Goal: Transaction & Acquisition: Purchase product/service

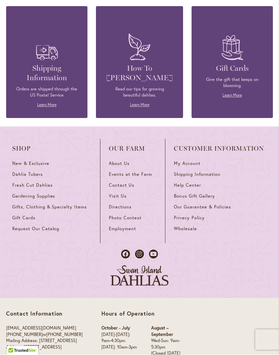
scroll to position [1984, 0]
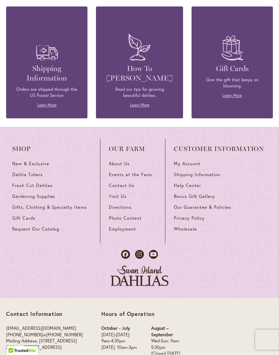
click at [26, 179] on link "Dahlia Tubers" at bounding box center [51, 177] width 79 height 11
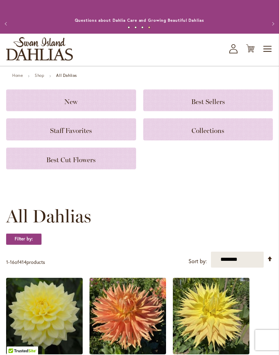
click at [248, 53] on icon at bounding box center [250, 49] width 9 height 8
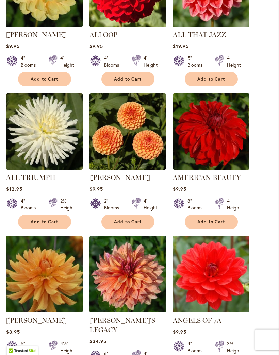
scroll to position [470, 0]
click at [227, 165] on img at bounding box center [211, 131] width 77 height 77
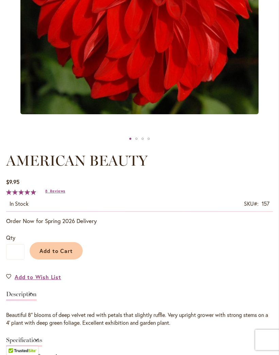
scroll to position [233, 0]
click at [56, 254] on span "Add to Cart" at bounding box center [56, 250] width 34 height 7
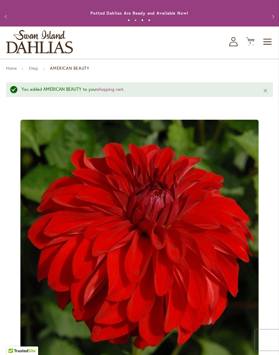
scroll to position [0, 0]
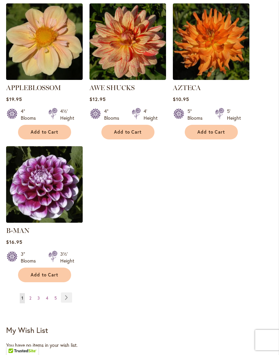
scroll to position [855, 0]
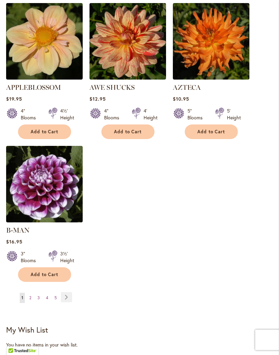
click at [32, 294] on link "Page 2" at bounding box center [30, 298] width 5 height 10
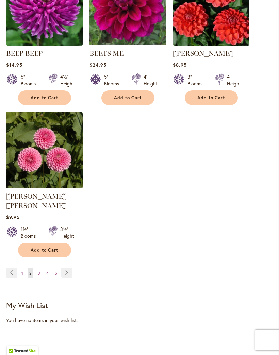
scroll to position [892, 0]
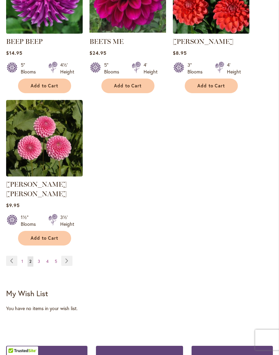
click at [70, 257] on link "Page Next" at bounding box center [66, 261] width 11 height 10
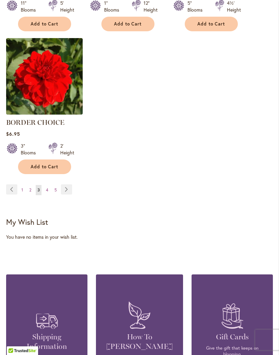
scroll to position [954, 0]
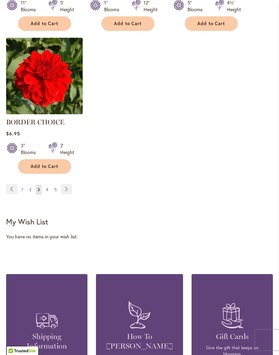
click at [49, 195] on link "Page 4" at bounding box center [47, 190] width 6 height 10
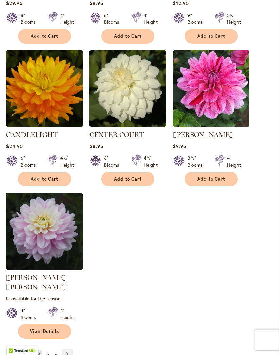
scroll to position [808, 0]
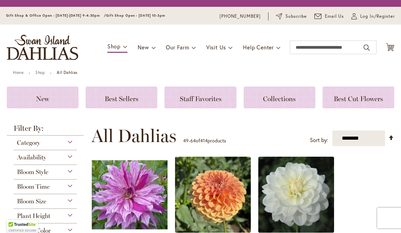
scroll to position [0, 0]
